Goal: Transaction & Acquisition: Purchase product/service

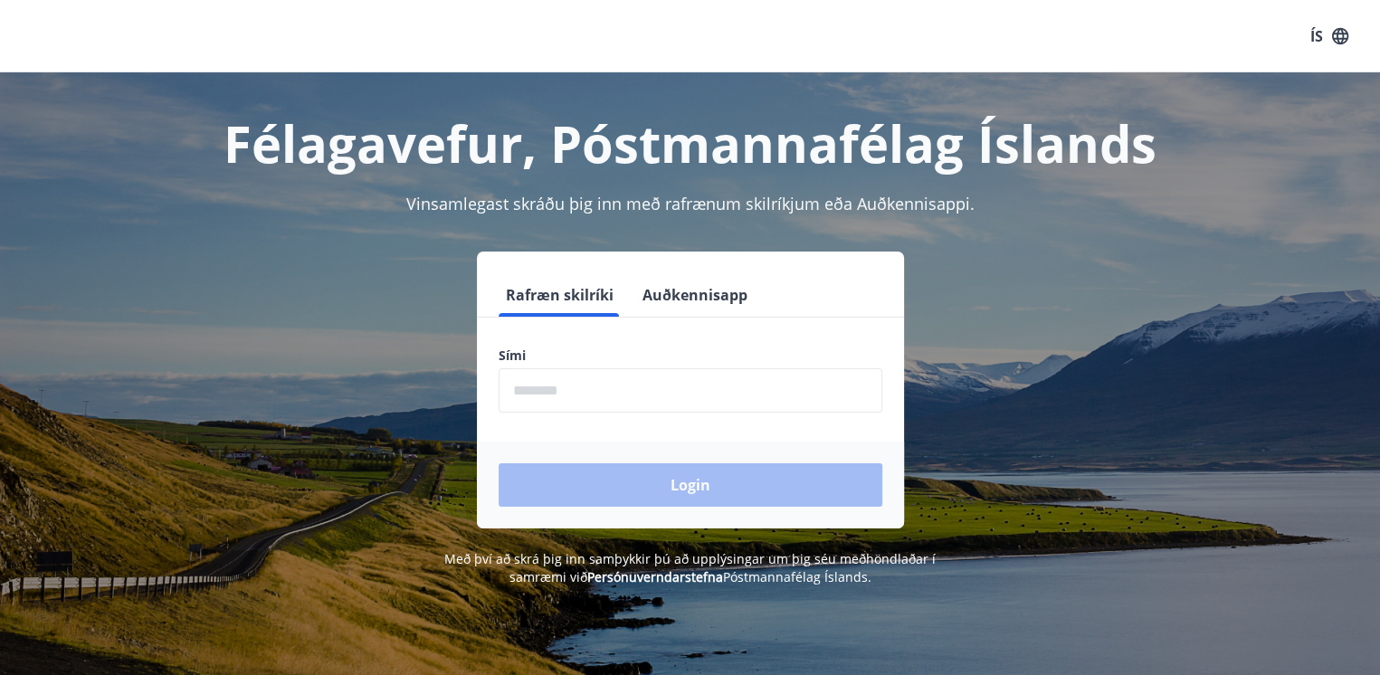
click at [672, 400] on input "phone" at bounding box center [690, 390] width 384 height 44
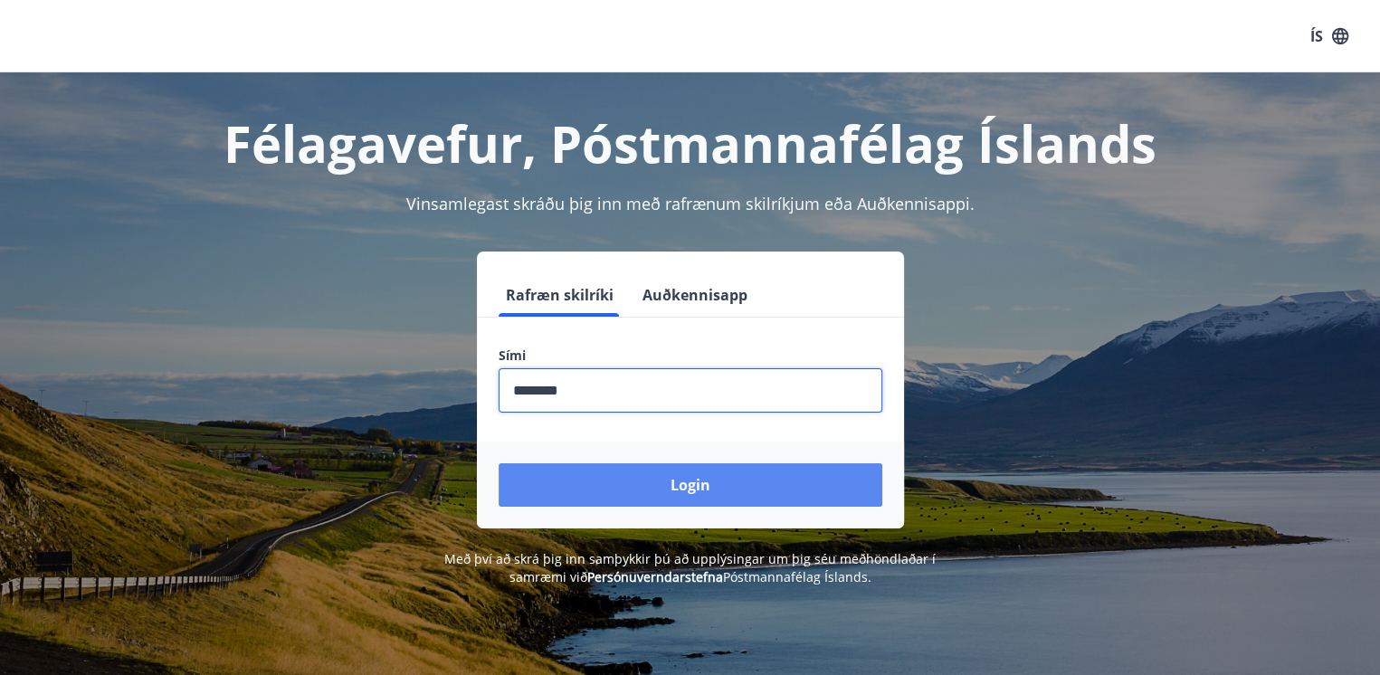
type input "********"
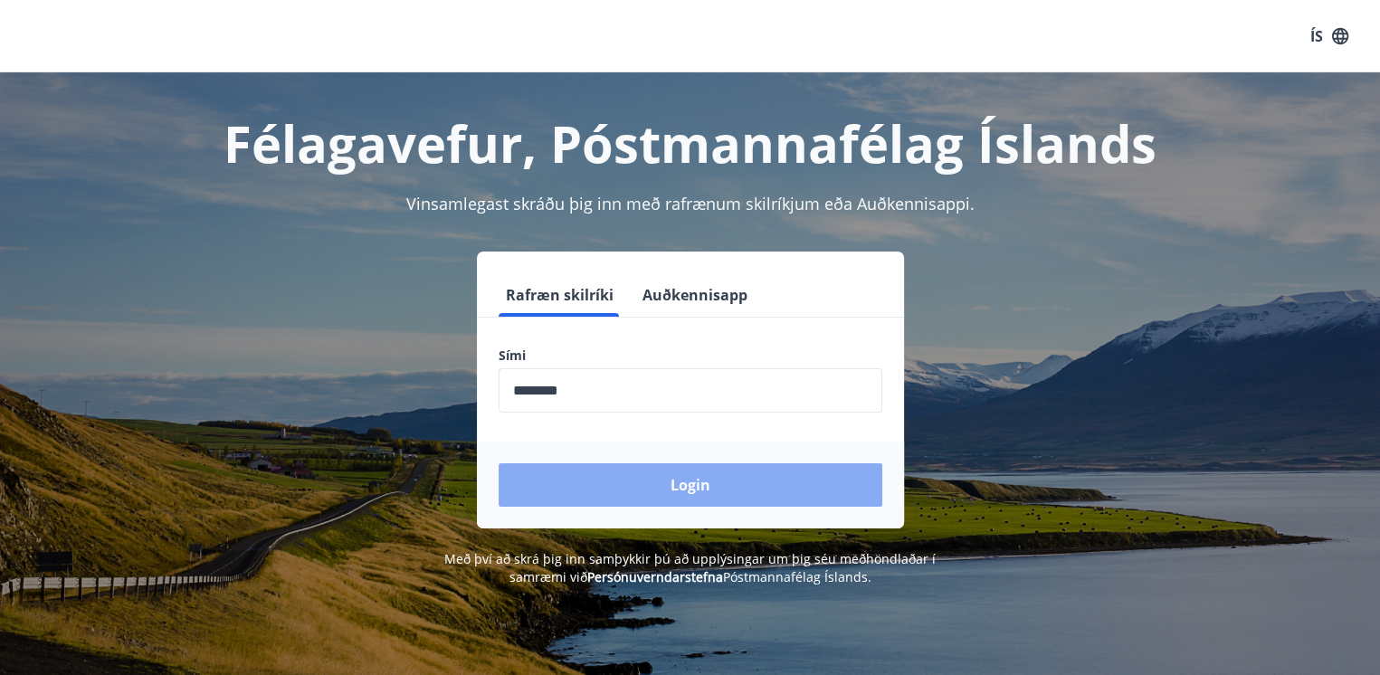
click at [731, 488] on button "Login" at bounding box center [690, 484] width 384 height 43
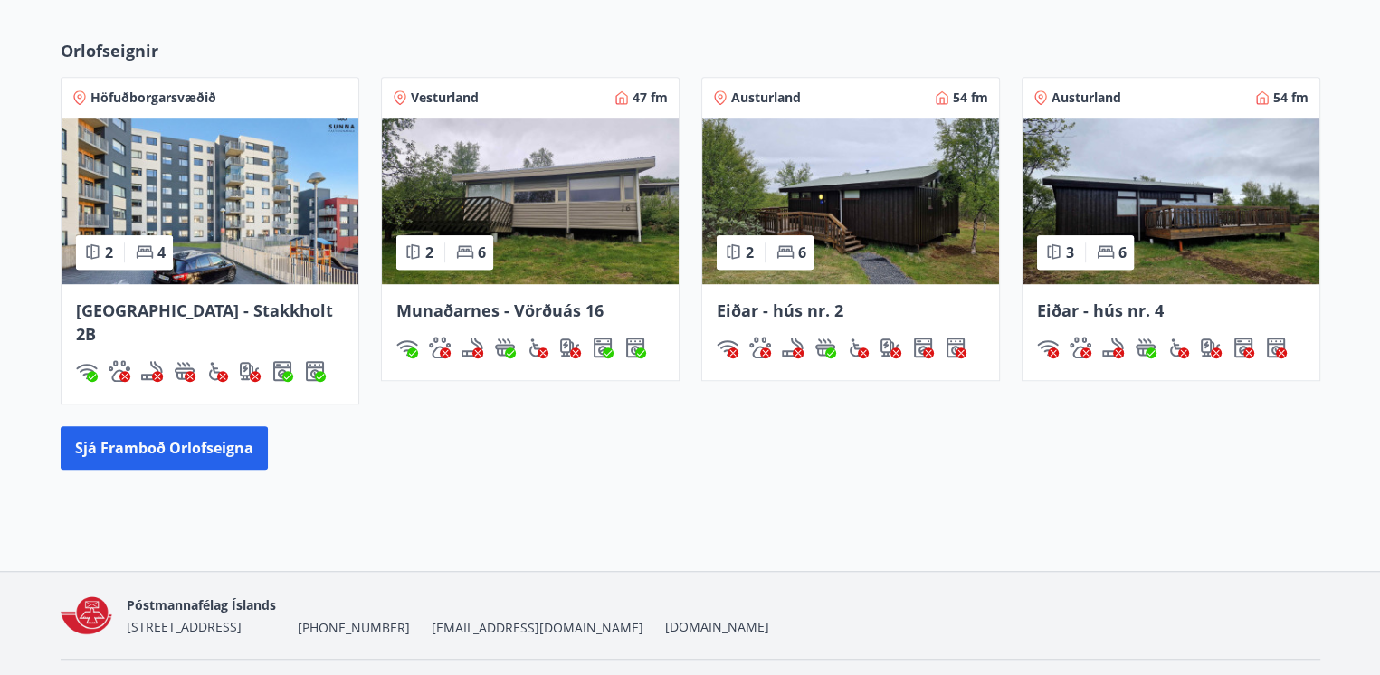
scroll to position [1205, 0]
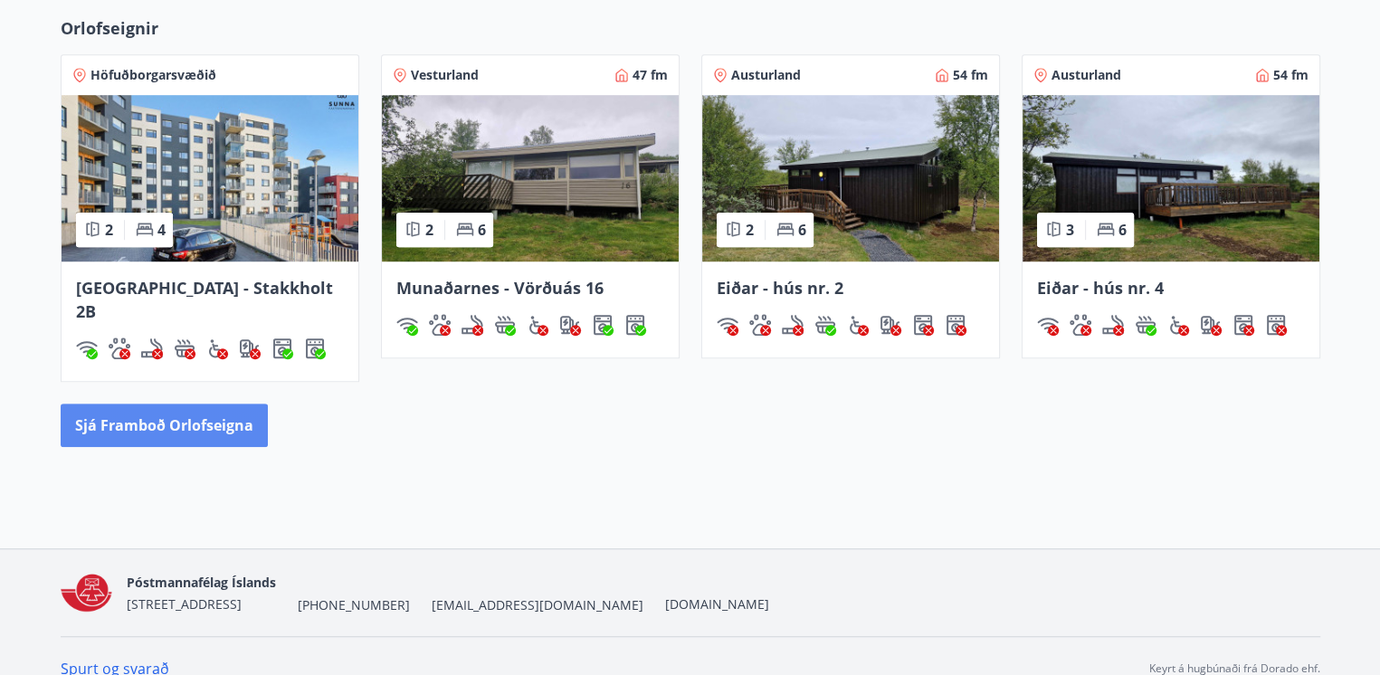
click at [213, 403] on button "Sjá framboð orlofseigna" at bounding box center [164, 424] width 207 height 43
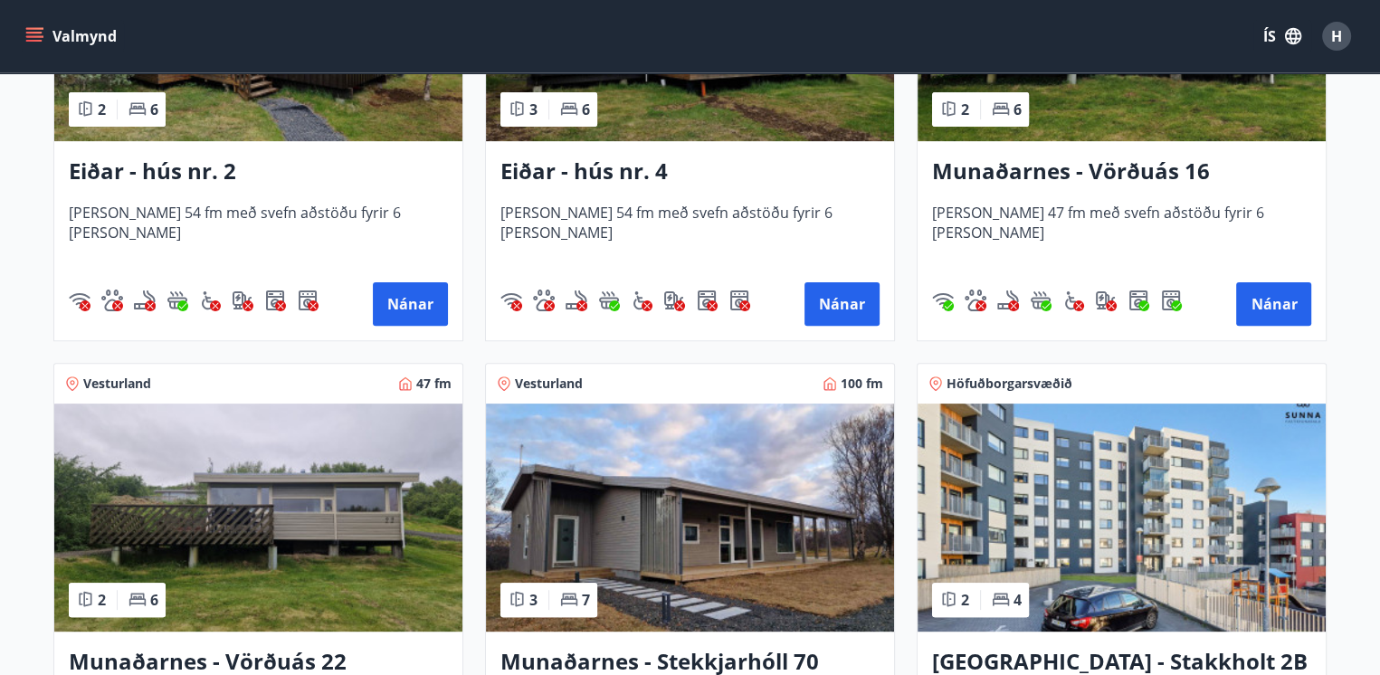
scroll to position [905, 0]
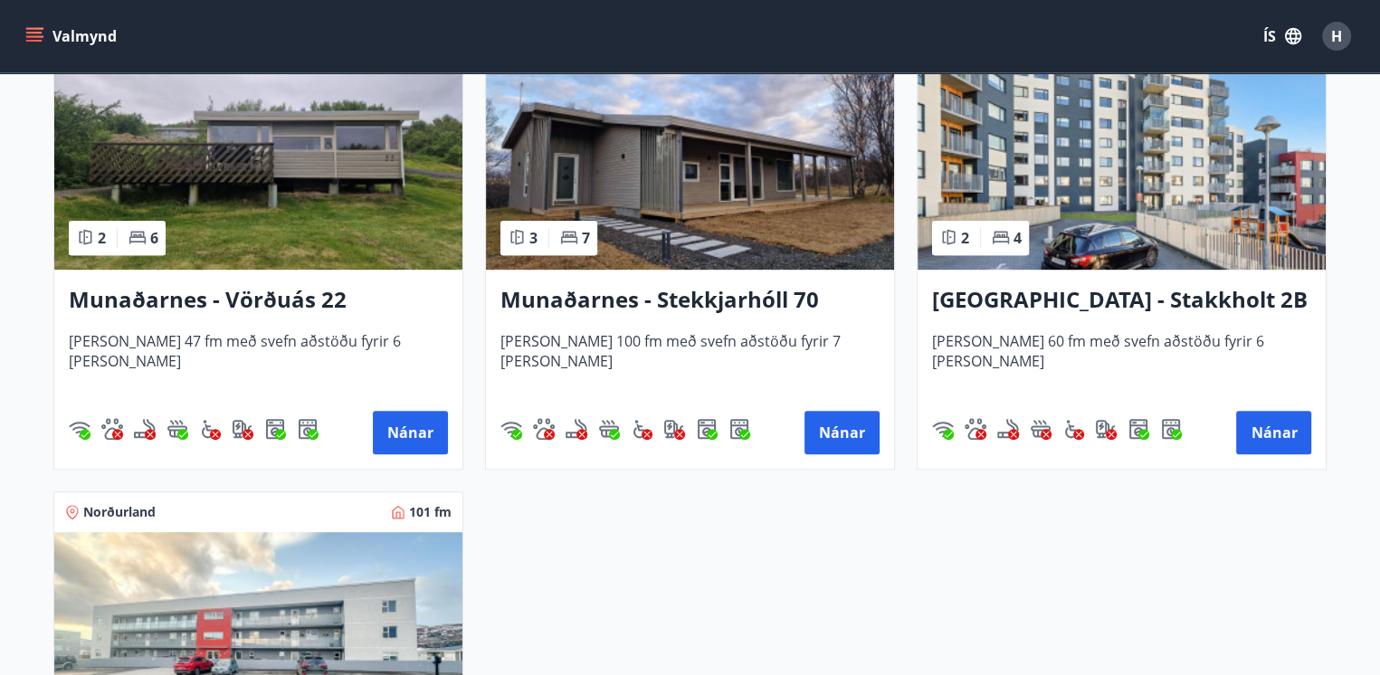
click at [691, 188] on img at bounding box center [690, 156] width 408 height 228
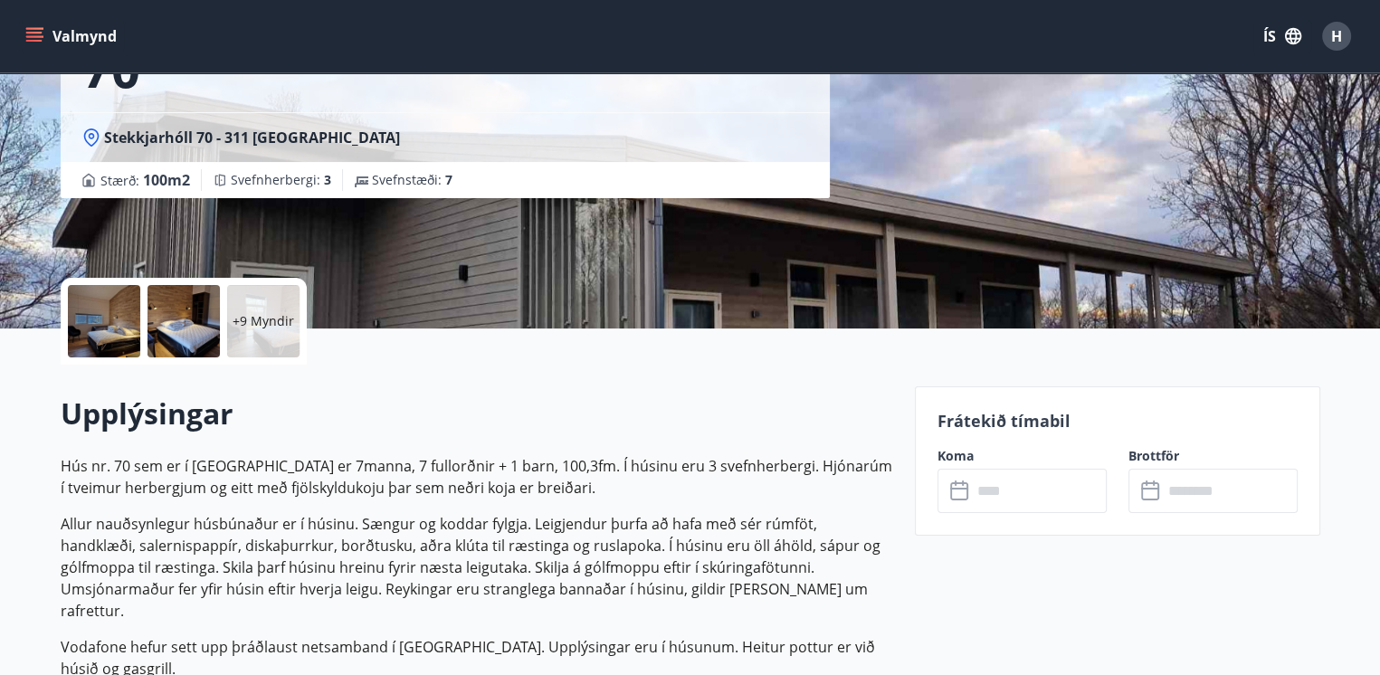
scroll to position [181, 0]
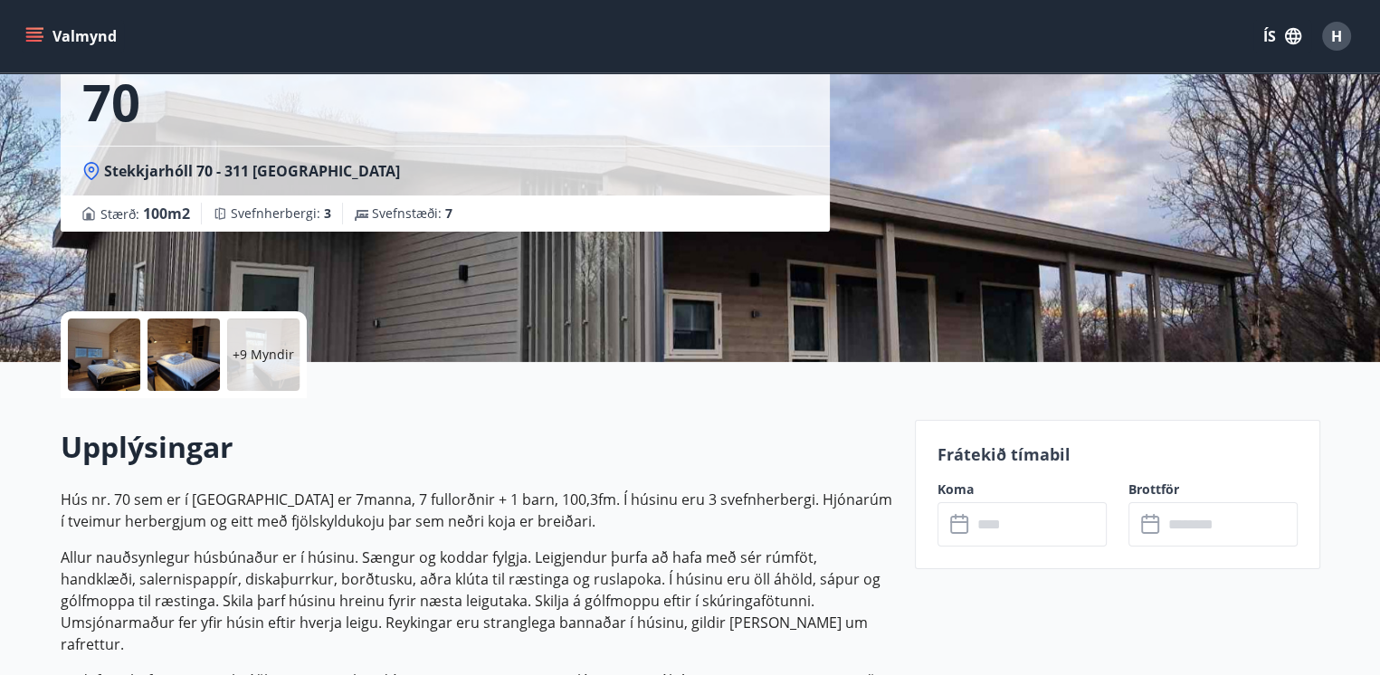
click at [955, 526] on icon at bounding box center [961, 525] width 22 height 22
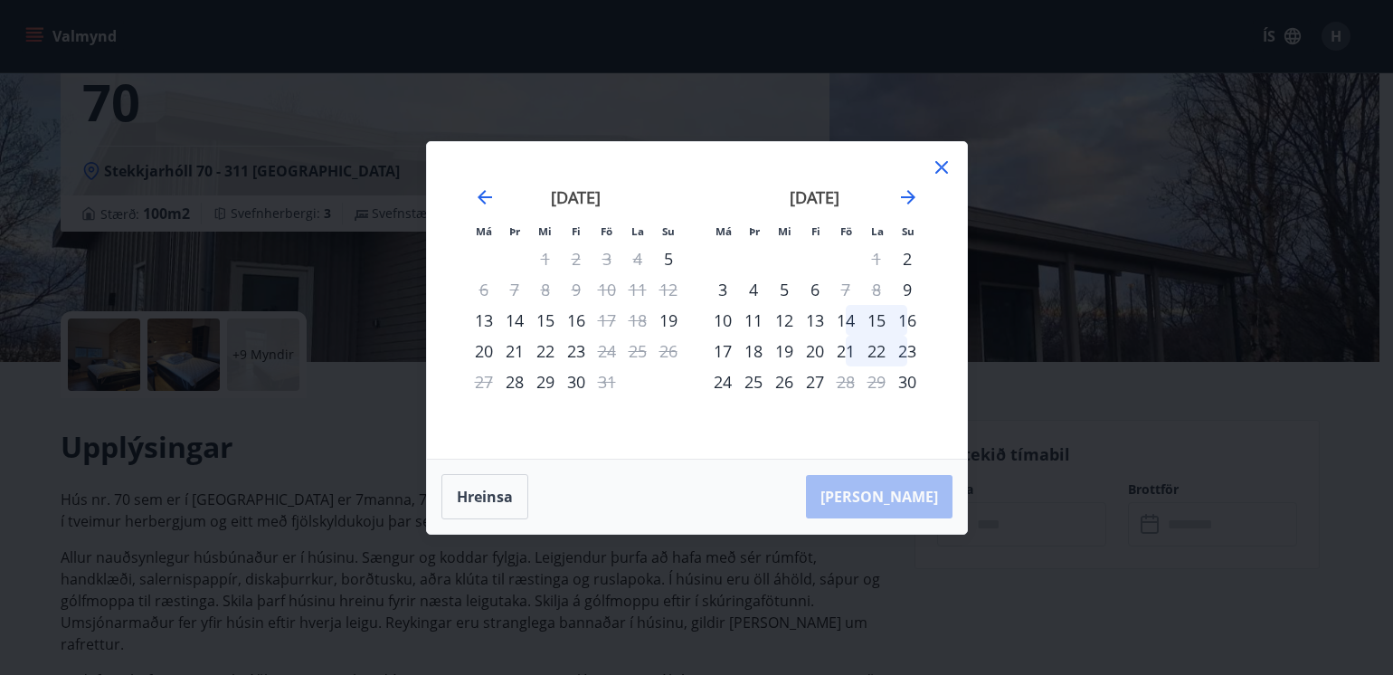
click at [847, 319] on div "14" at bounding box center [845, 320] width 31 height 31
click at [842, 317] on div "14" at bounding box center [845, 320] width 31 height 31
click at [848, 319] on div "14" at bounding box center [845, 320] width 31 height 31
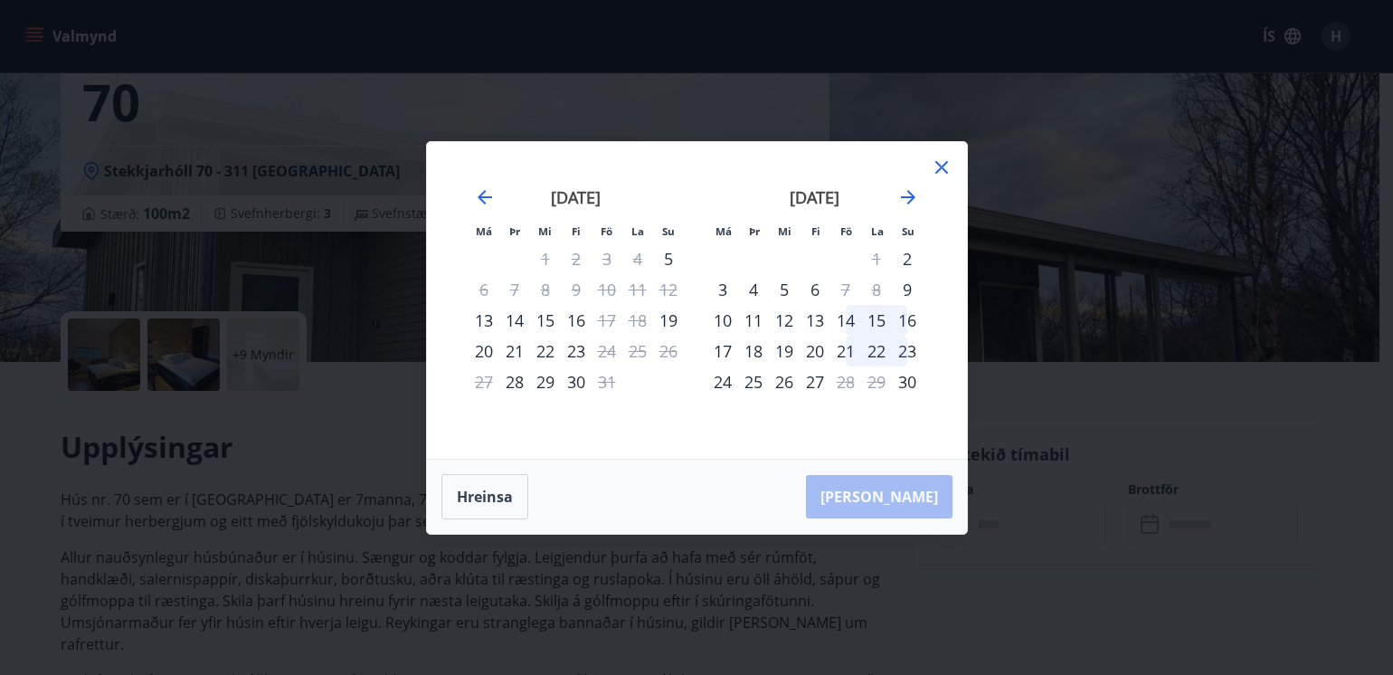
click at [847, 325] on div "14" at bounding box center [845, 320] width 31 height 31
click at [935, 164] on icon at bounding box center [942, 167] width 22 height 22
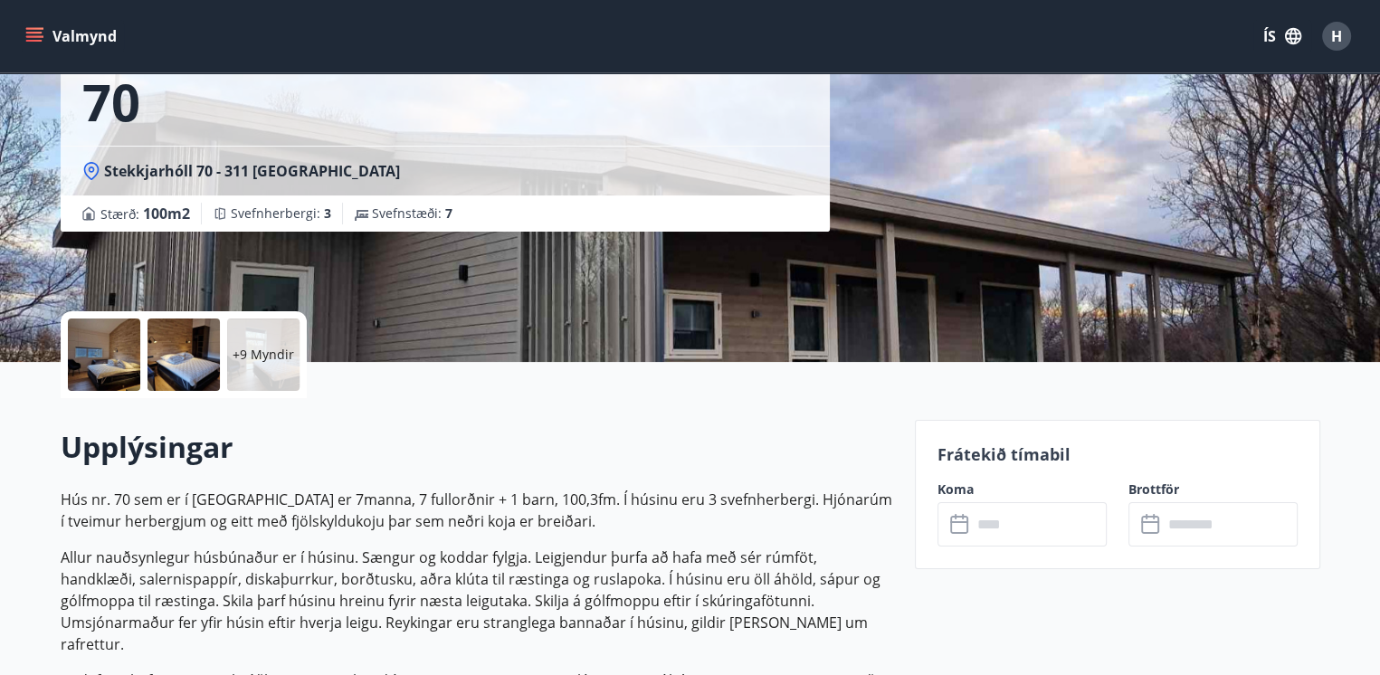
click at [40, 25] on button "Valmynd" at bounding box center [73, 36] width 102 height 33
drag, startPoint x: 909, startPoint y: 255, endPoint x: 948, endPoint y: 254, distance: 38.9
click at [911, 255] on div "Munaðarnes - Stekkjarhóll 70 Stekkjarhóll 70 - 311 Borgarnesi Stærð : 100 m2 Sv…" at bounding box center [690, 90] width 1259 height 543
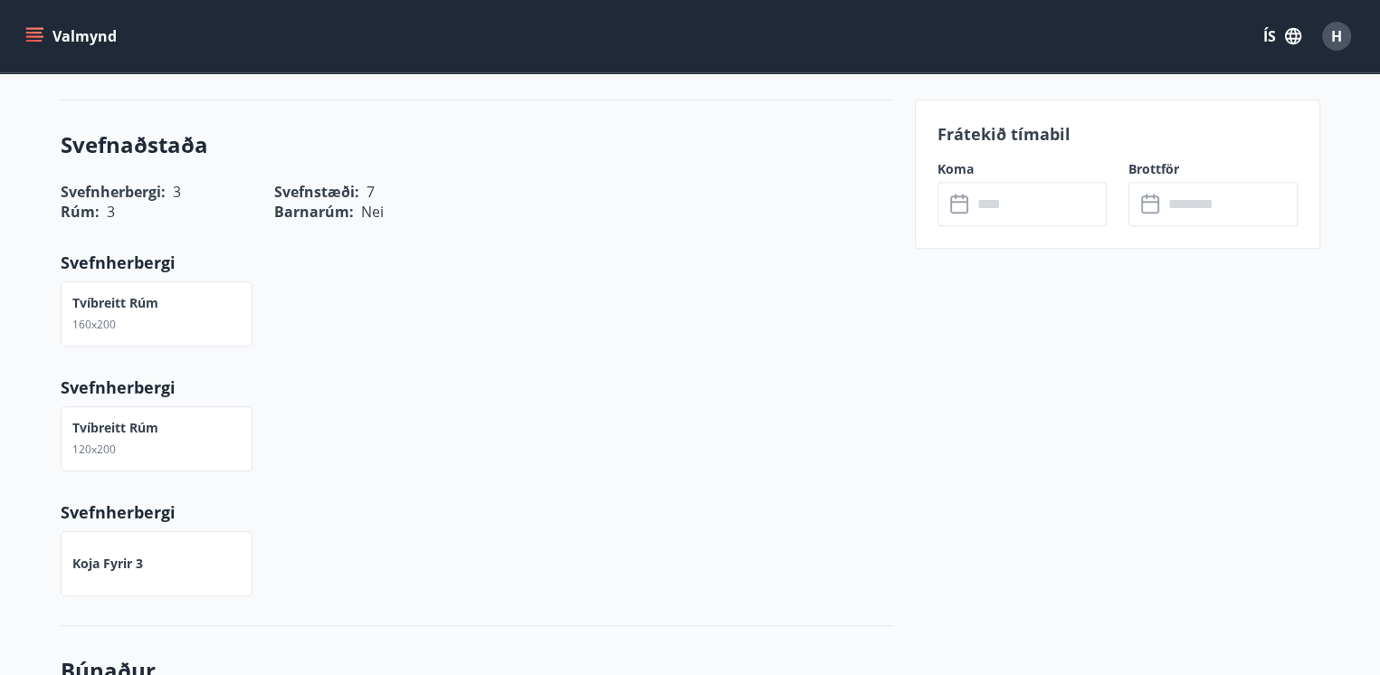
scroll to position [660, 0]
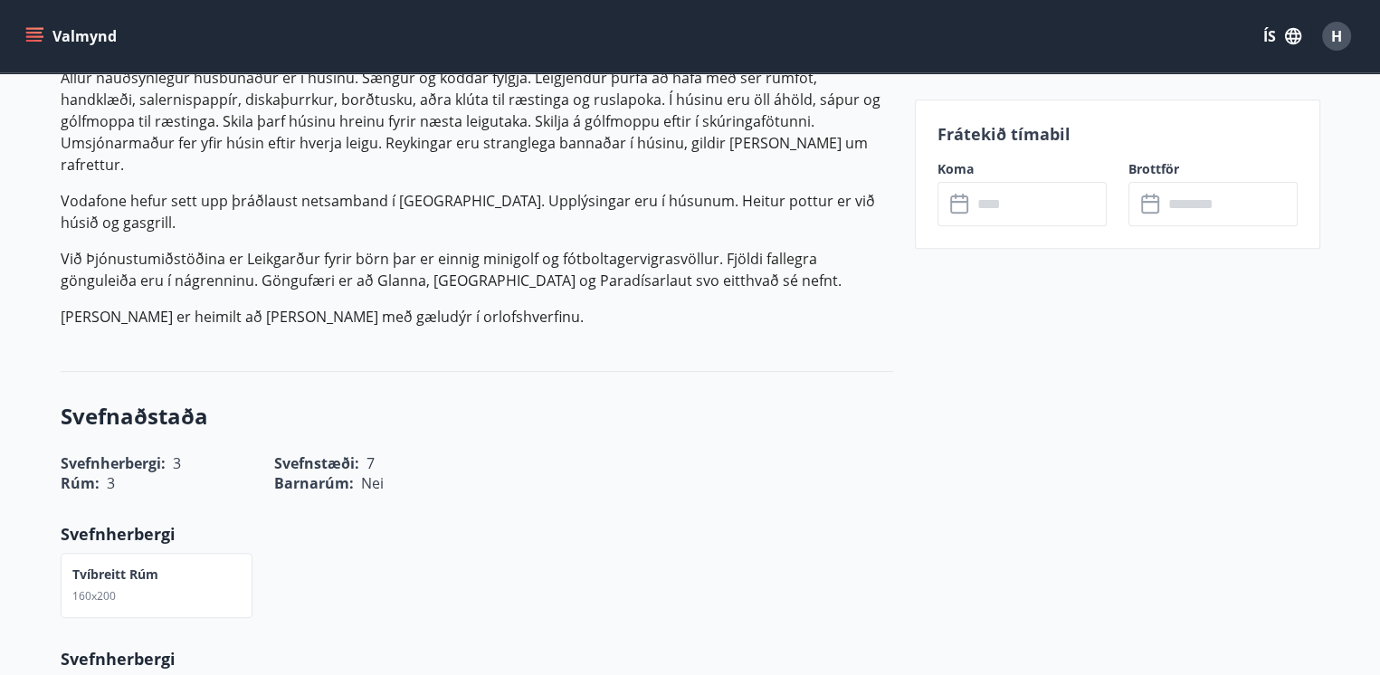
click at [1043, 213] on input "text" at bounding box center [1039, 204] width 135 height 44
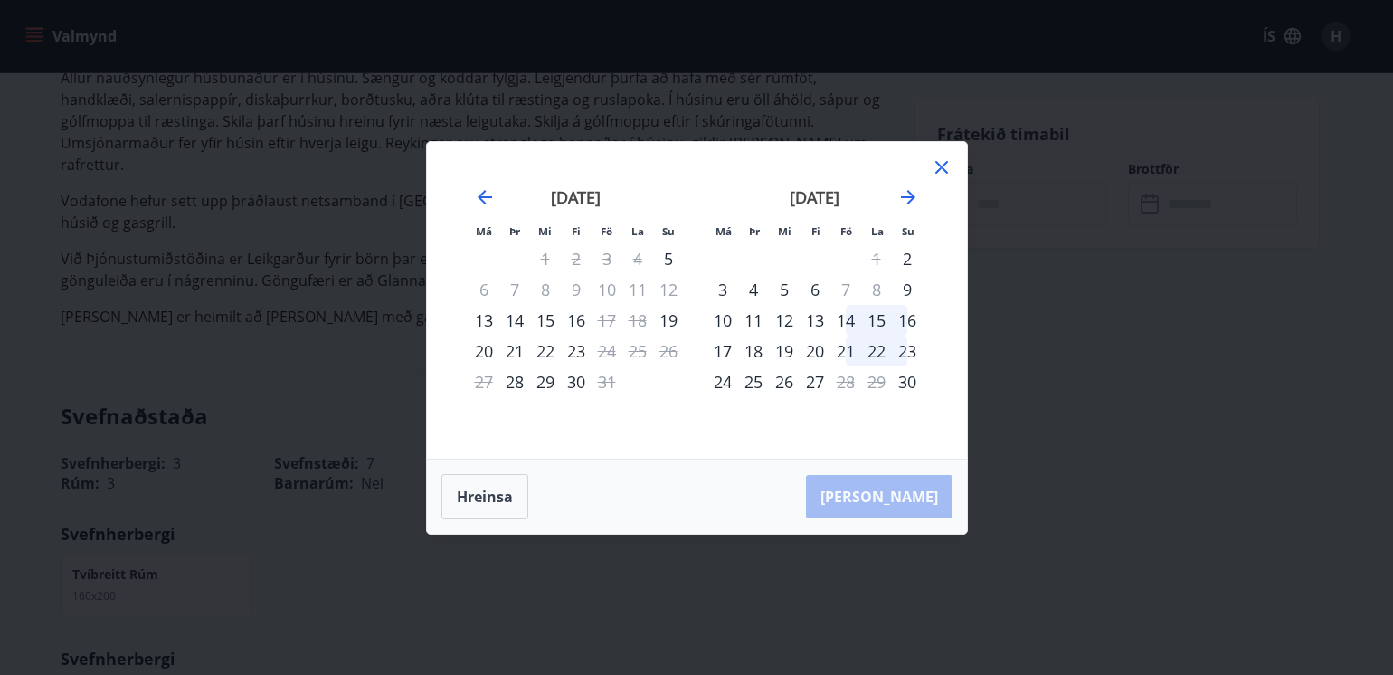
click at [724, 380] on div "24" at bounding box center [722, 381] width 31 height 31
click at [999, 370] on div "Má Þr Mi Fi Fö La Su Má Þr Mi Fi Fö La Su september 2025 1 2 3 4 5 6 7 8 9 10 1…" at bounding box center [696, 337] width 1393 height 675
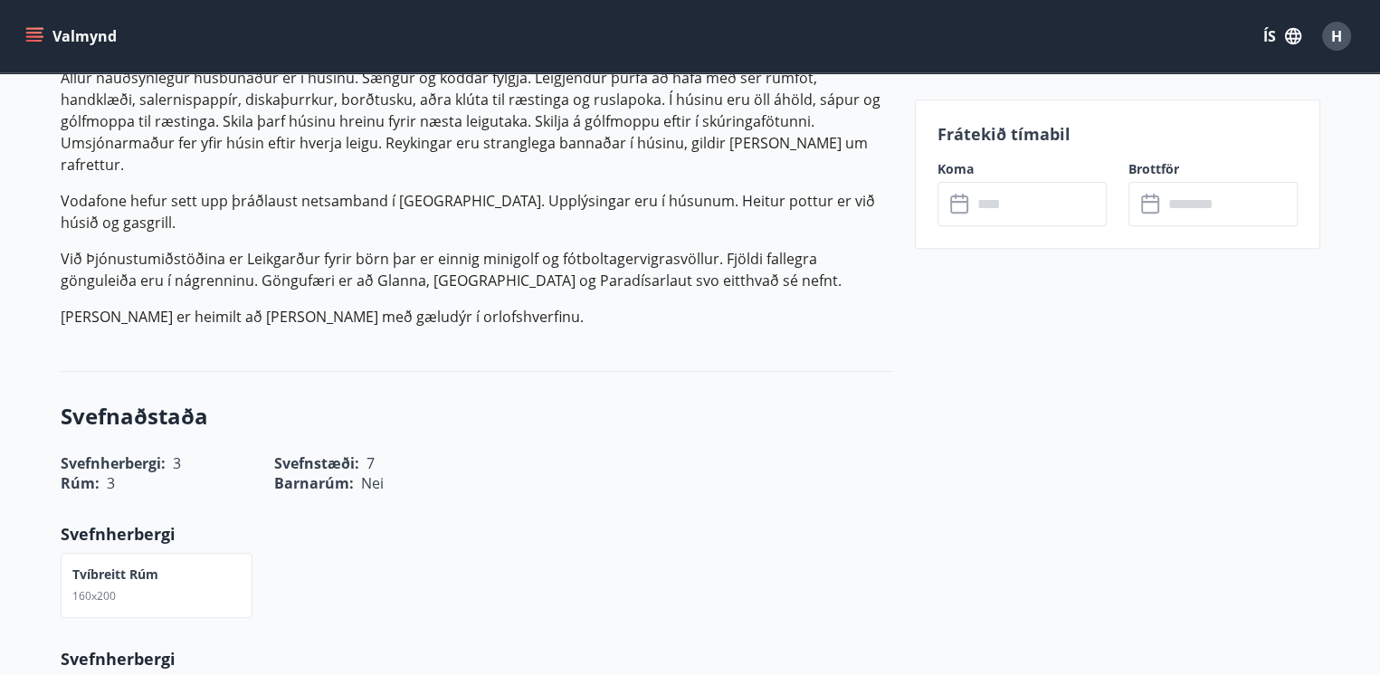
click at [956, 206] on icon at bounding box center [961, 205] width 22 height 22
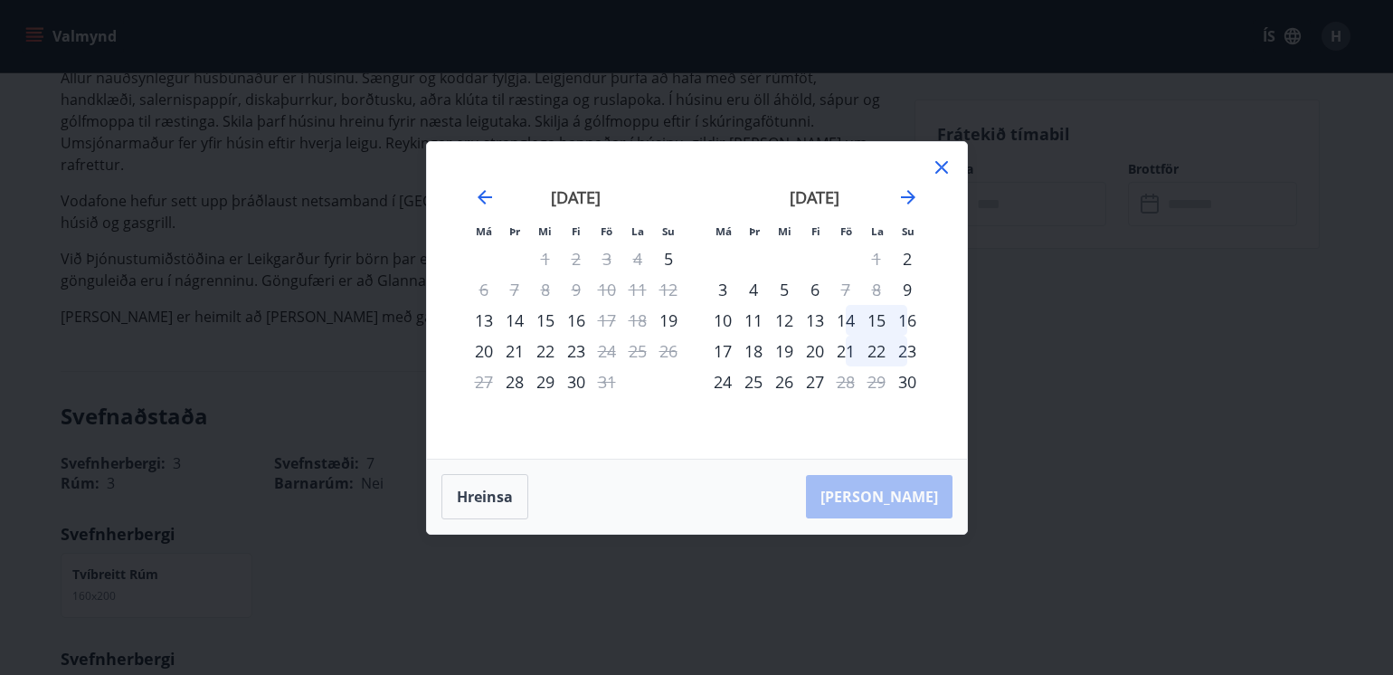
click at [847, 318] on div "14" at bounding box center [845, 320] width 31 height 31
click at [845, 318] on div "14" at bounding box center [845, 320] width 31 height 31
click at [844, 318] on div "14" at bounding box center [845, 320] width 31 height 31
click at [934, 171] on icon at bounding box center [942, 167] width 22 height 22
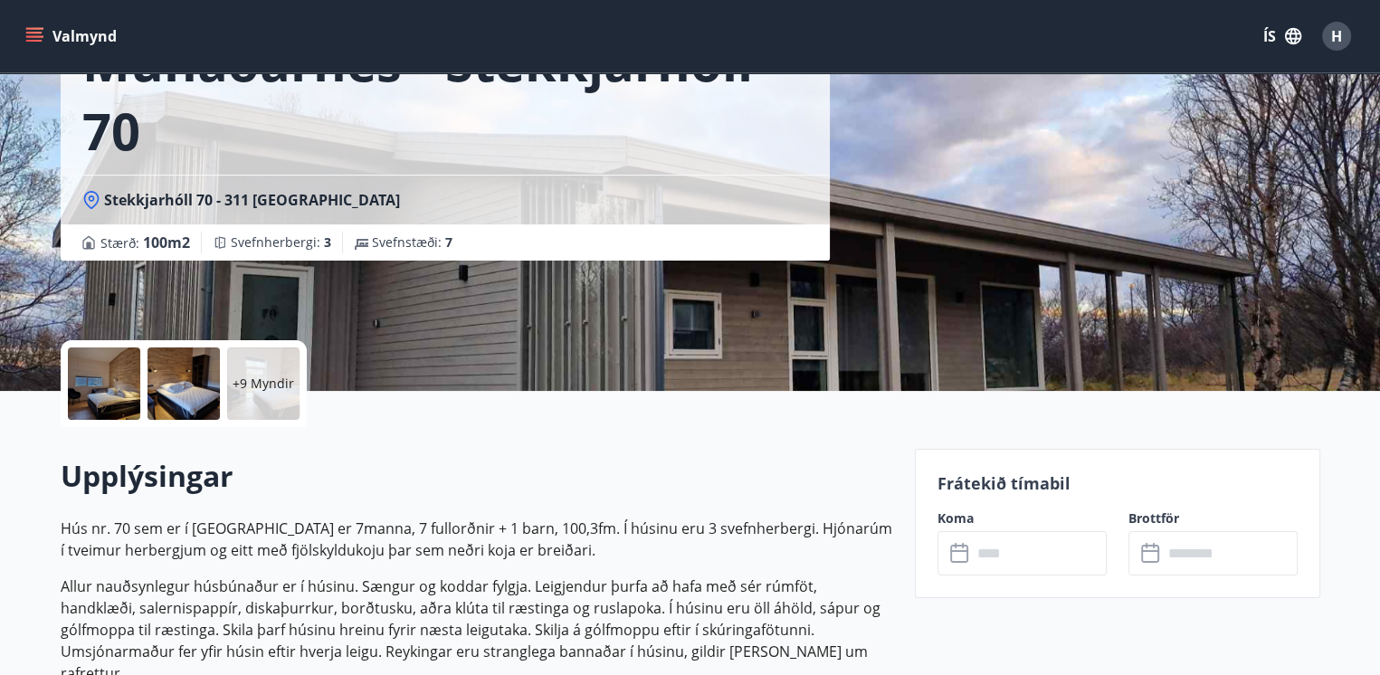
scroll to position [0, 0]
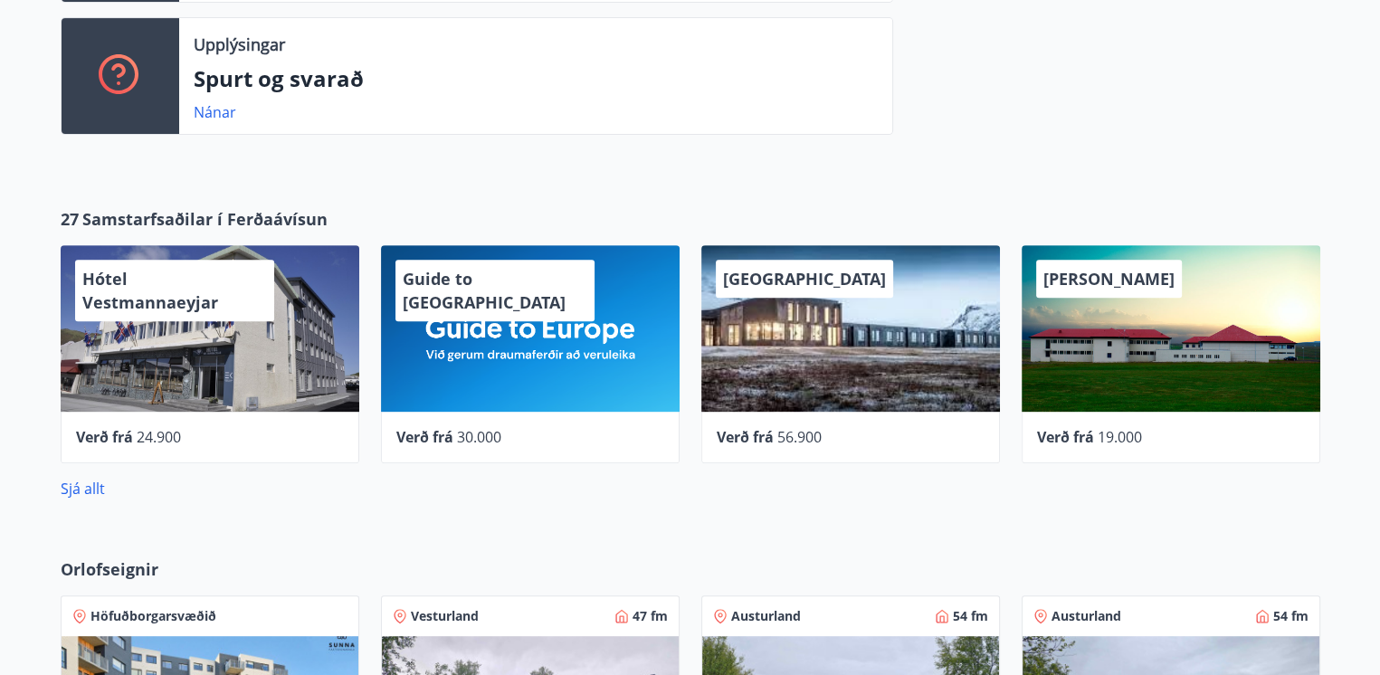
scroll to position [572, 0]
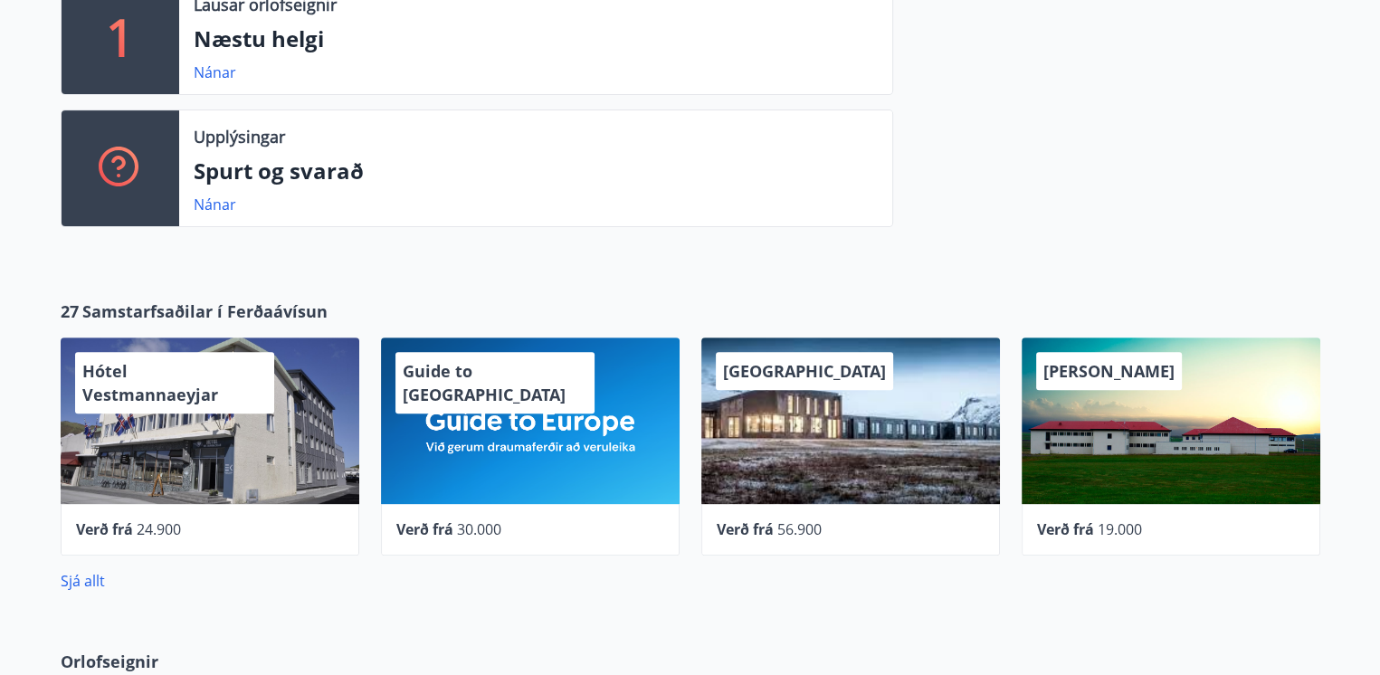
click at [508, 429] on div "Guide to Europe" at bounding box center [530, 420] width 299 height 166
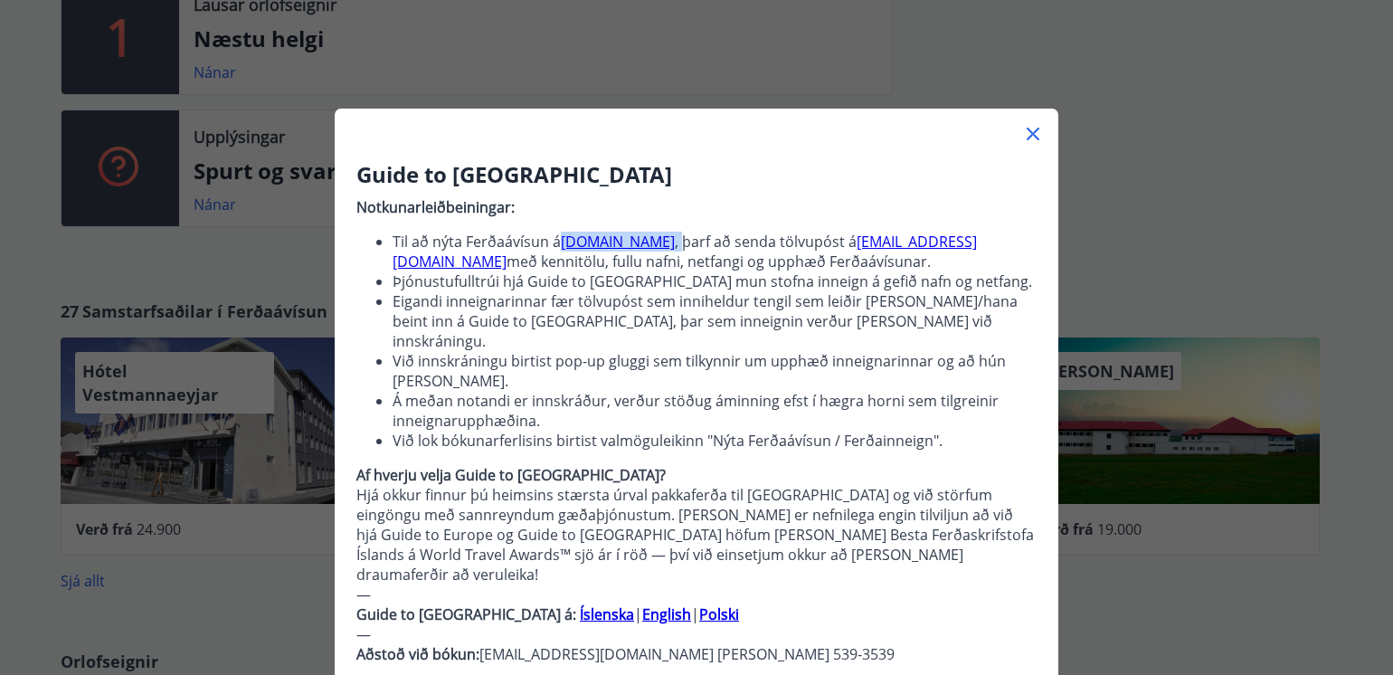
drag, startPoint x: 554, startPoint y: 242, endPoint x: 695, endPoint y: 246, distance: 141.2
click at [695, 246] on li "Til að nýta Ferðaávísun á guidetoeurope.com , þarf að senda tölvupóst á sales@g…" at bounding box center [715, 252] width 644 height 40
drag, startPoint x: 677, startPoint y: 251, endPoint x: 735, endPoint y: 103, distance: 158.4
click at [758, 170] on h3 "Guide to Europe" at bounding box center [696, 174] width 680 height 31
click at [1022, 135] on icon at bounding box center [1033, 134] width 22 height 22
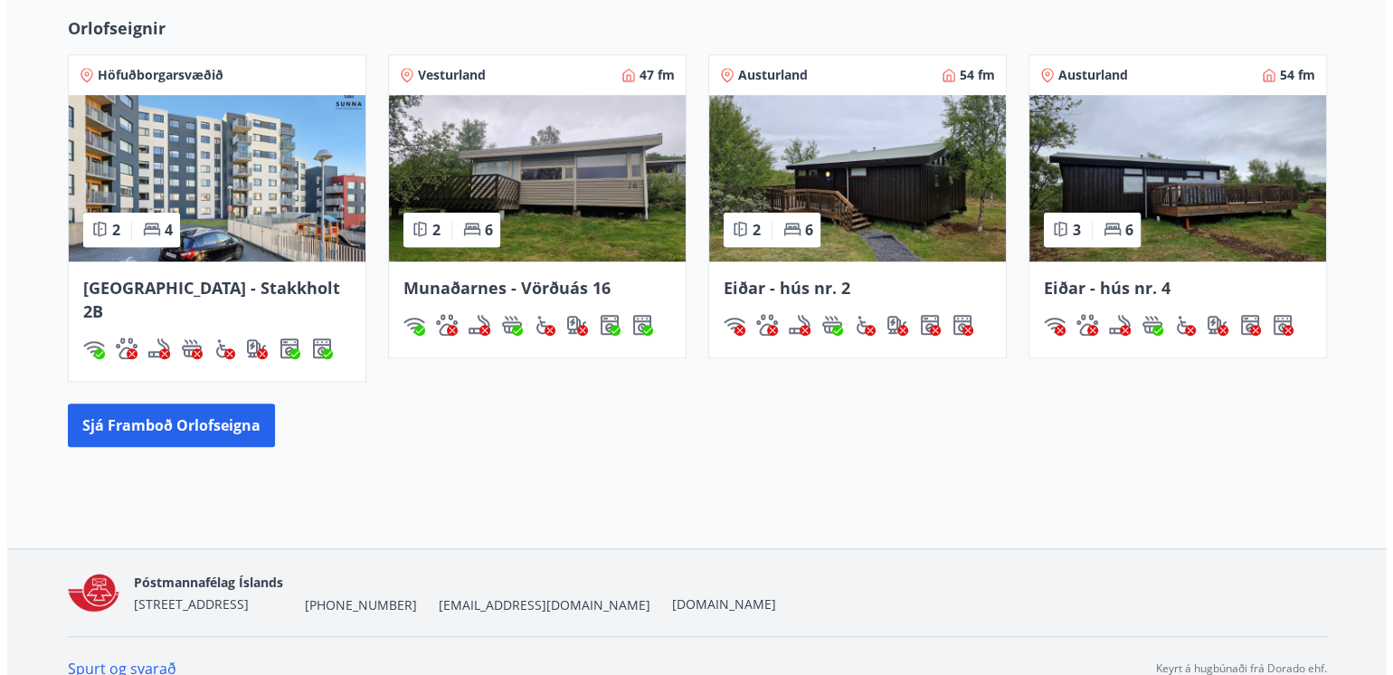
scroll to position [753, 0]
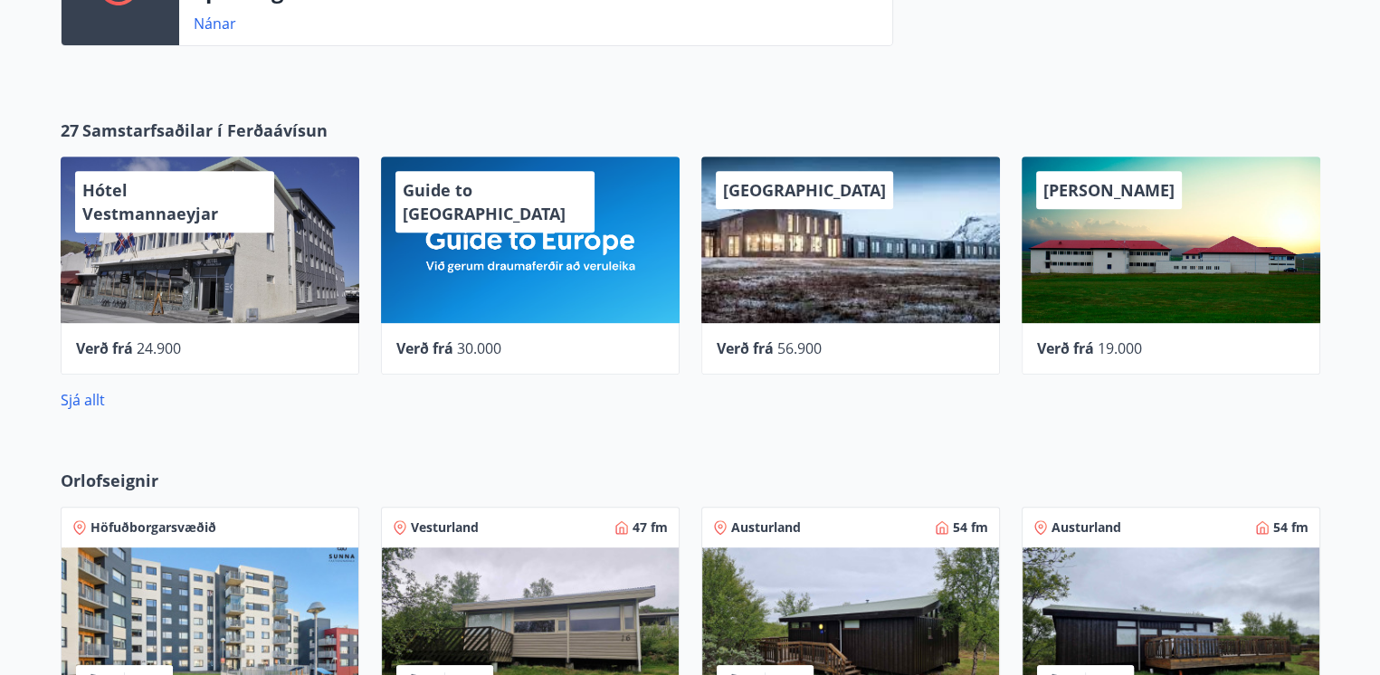
click at [555, 239] on div "Guide to Europe" at bounding box center [530, 239] width 299 height 166
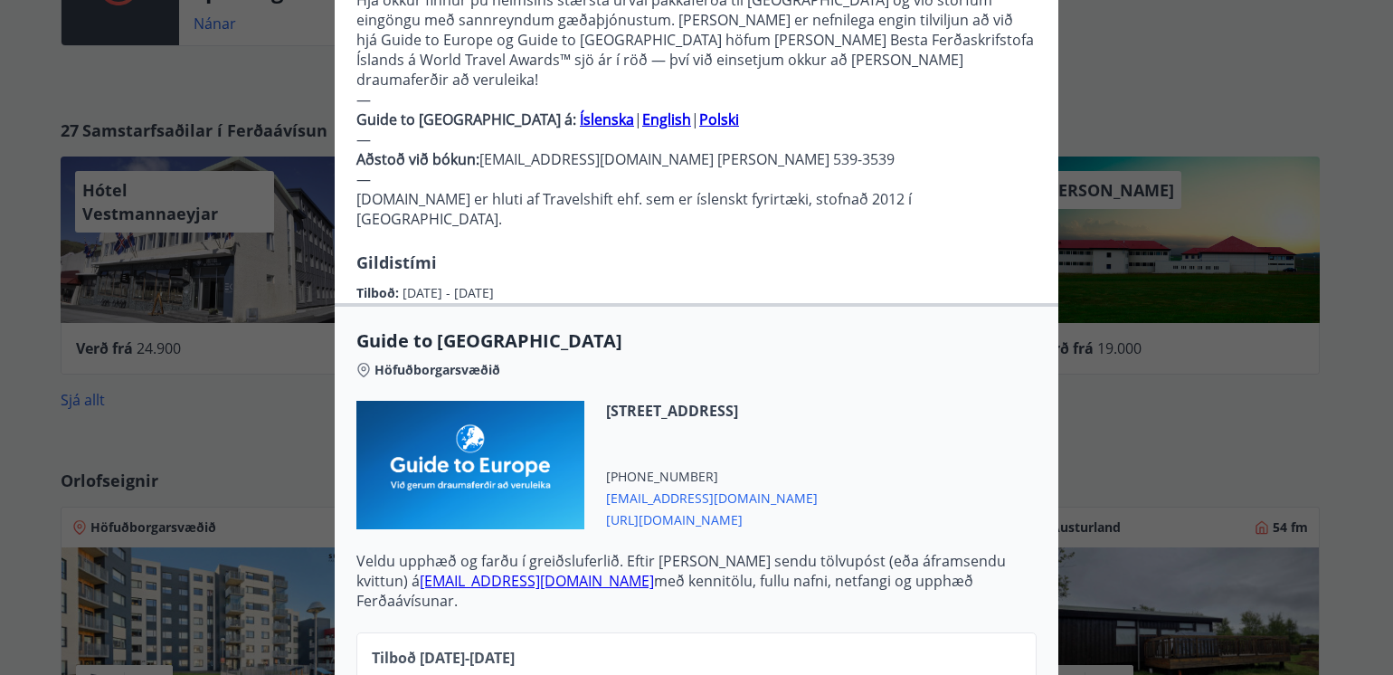
scroll to position [750, 0]
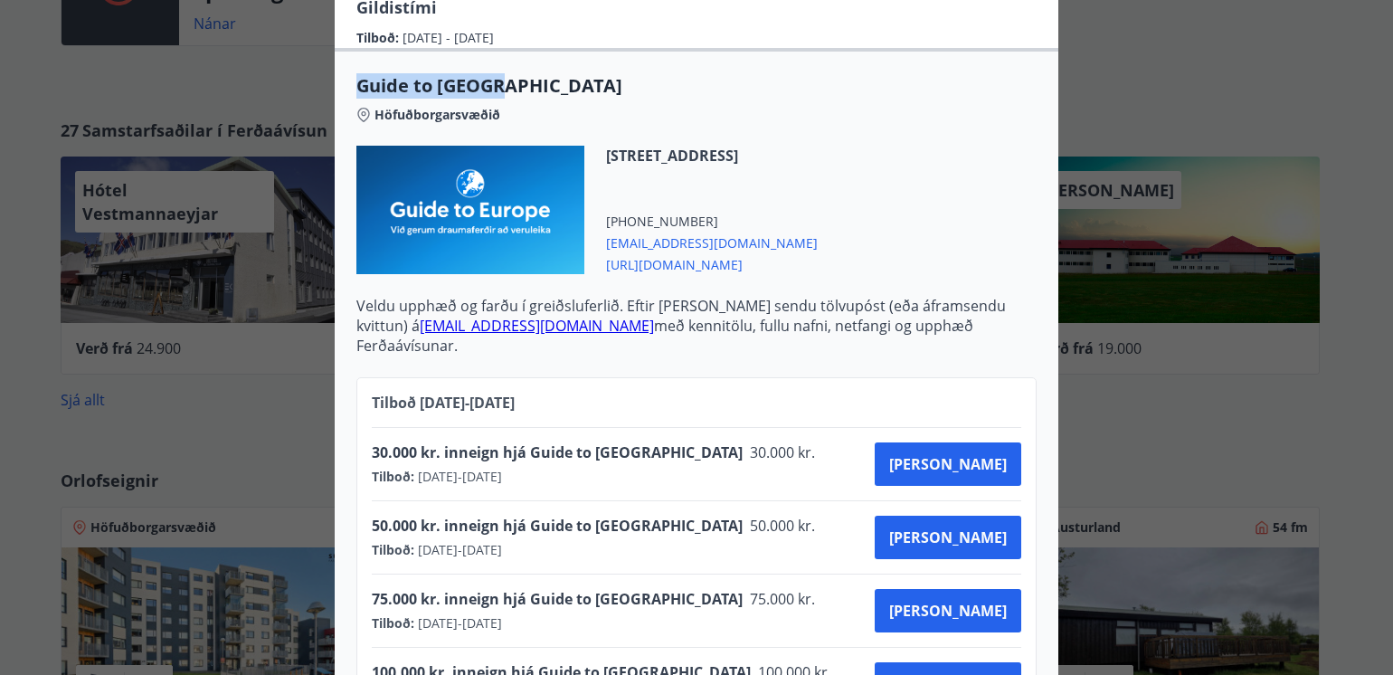
drag, startPoint x: 351, startPoint y: 19, endPoint x: 503, endPoint y: 22, distance: 152.0
click at [503, 73] on span "Guide to Europe" at bounding box center [696, 85] width 680 height 25
click at [546, 99] on div "Höfuðborgarsvæðið" at bounding box center [696, 111] width 680 height 25
drag, startPoint x: 348, startPoint y: 21, endPoint x: 502, endPoint y: 26, distance: 153.9
click at [509, 73] on div "Guide to Europe Höfuðborgarsvæðið Katrínartúni 4, 8. hæð, 105 Reykjavík, Ísland…" at bounding box center [697, 214] width 724 height 282
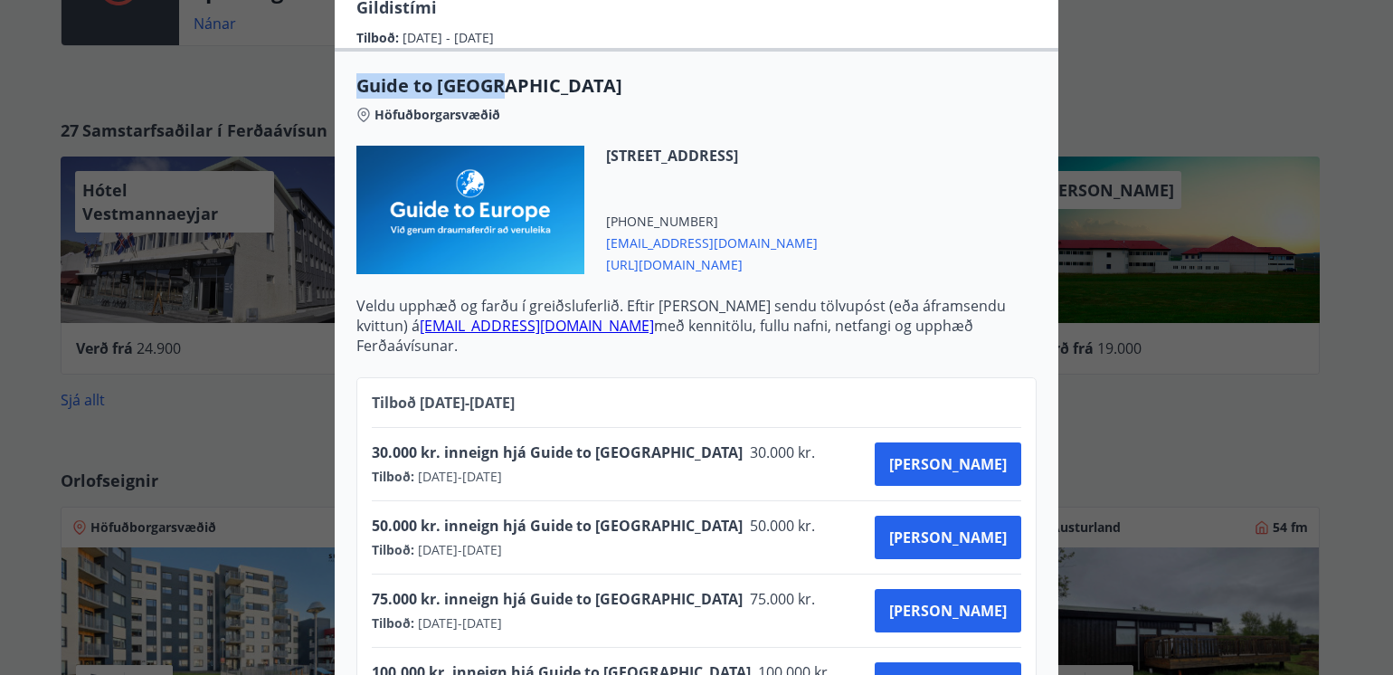
copy span "Guide to Europe"
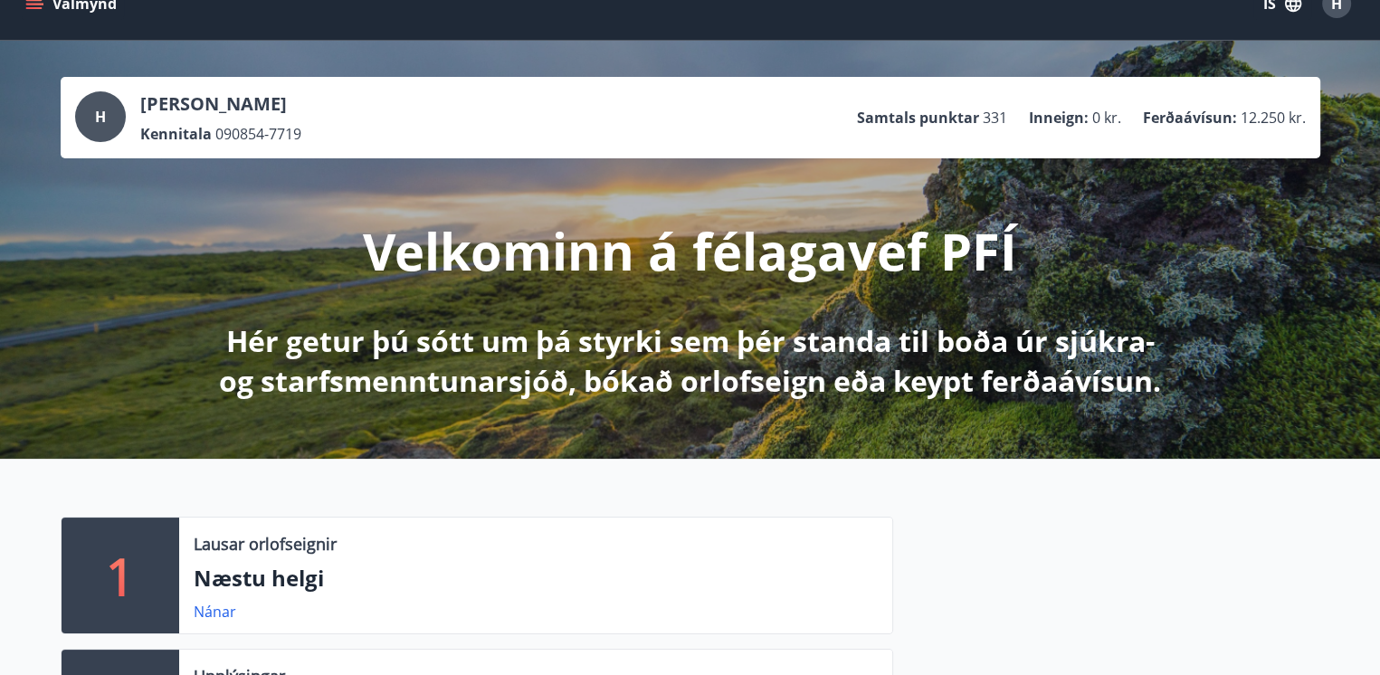
scroll to position [0, 0]
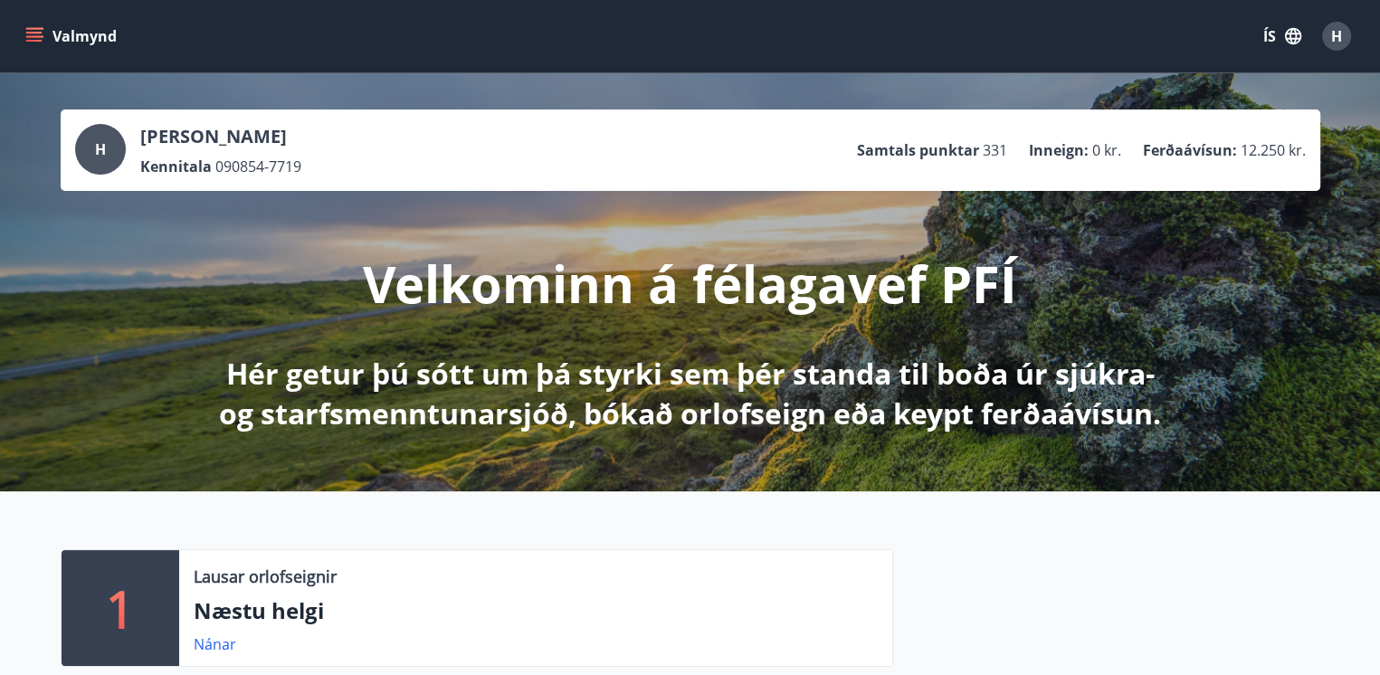
click at [33, 37] on icon "menu" at bounding box center [34, 36] width 18 height 18
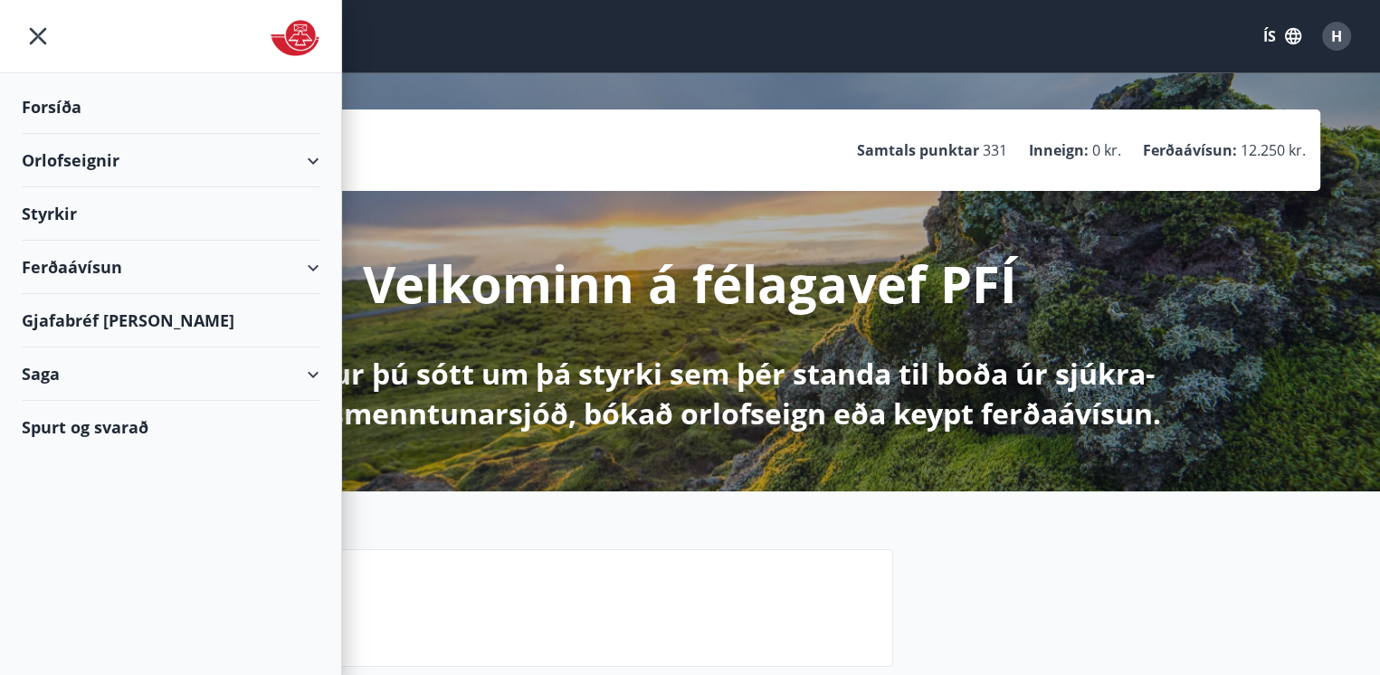
click at [312, 262] on div "Ferðaávísun" at bounding box center [171, 267] width 298 height 53
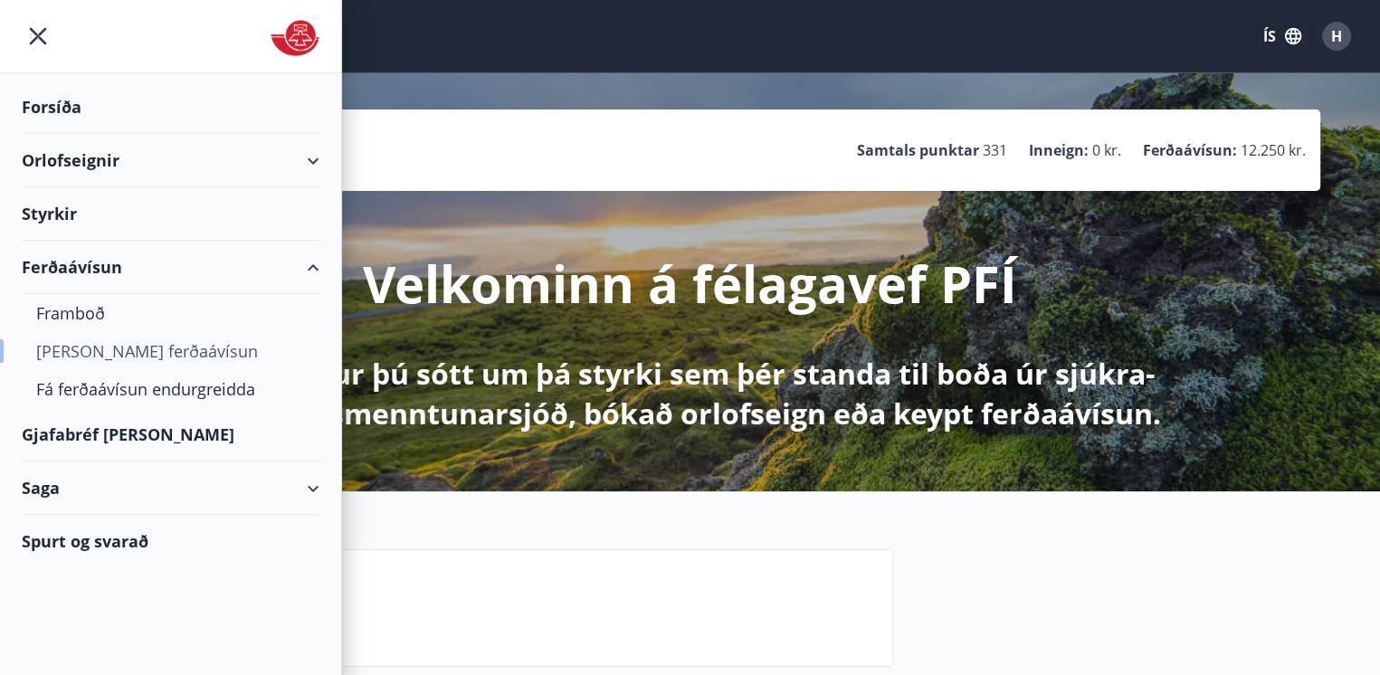
click at [153, 340] on div "Kaupa ferðaávísun" at bounding box center [170, 351] width 269 height 38
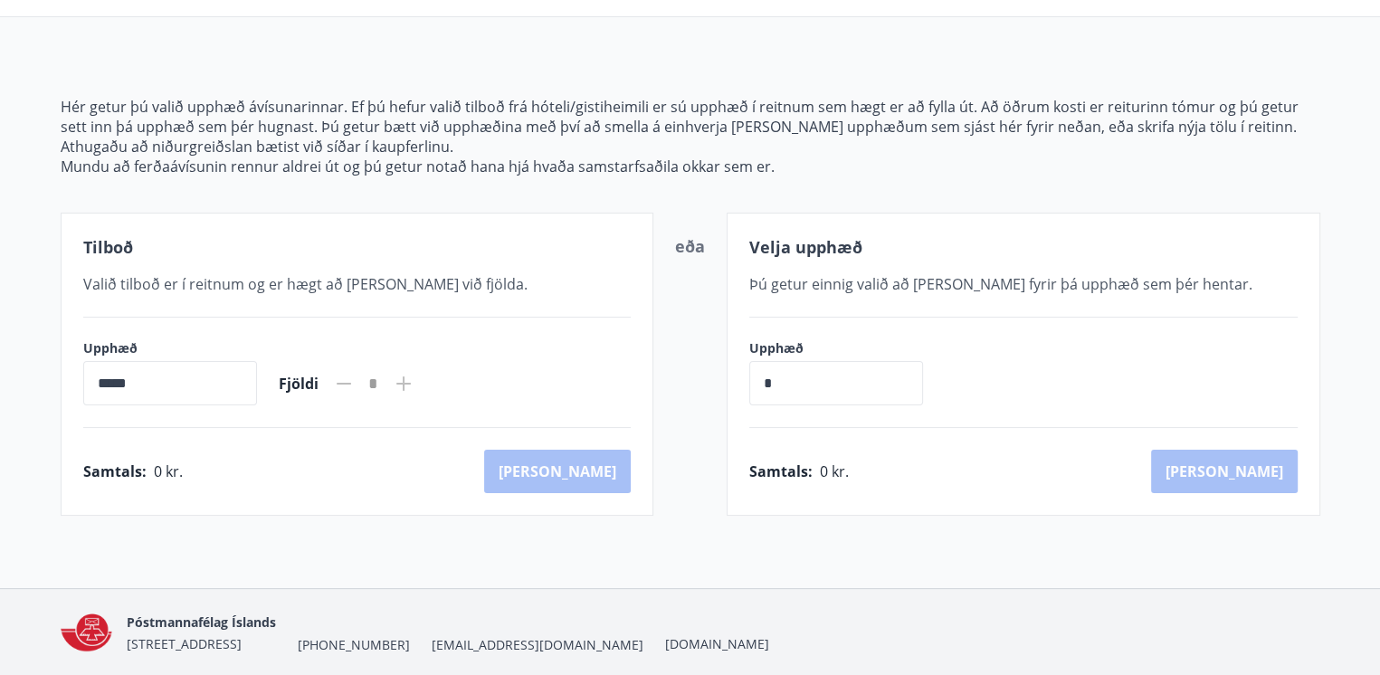
scroll to position [217, 0]
